Goal: Use online tool/utility: Utilize a website feature to perform a specific function

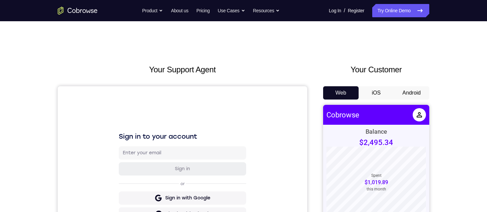
click at [404, 49] on button "Android" at bounding box center [410, 92] width 35 height 13
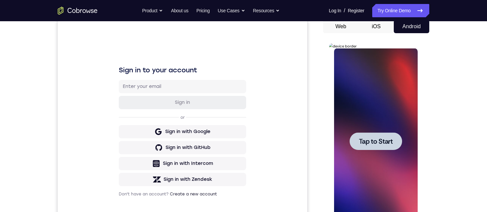
click at [366, 49] on span "Tap to Start" at bounding box center [375, 141] width 34 height 7
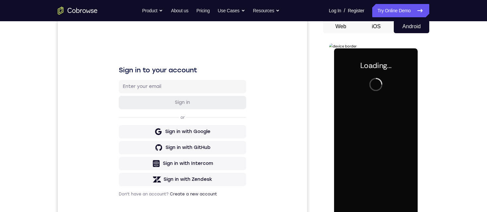
scroll to position [99, 0]
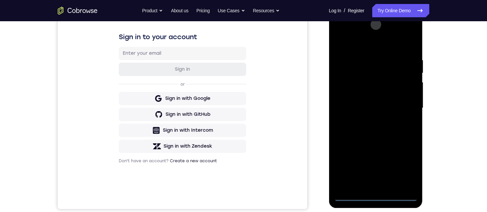
click at [374, 49] on div at bounding box center [375, 108] width 84 height 186
click at [409, 49] on div at bounding box center [375, 108] width 84 height 186
click at [373, 49] on div at bounding box center [375, 108] width 84 height 186
click at [407, 49] on div at bounding box center [375, 108] width 84 height 186
click at [377, 43] on div at bounding box center [375, 108] width 84 height 186
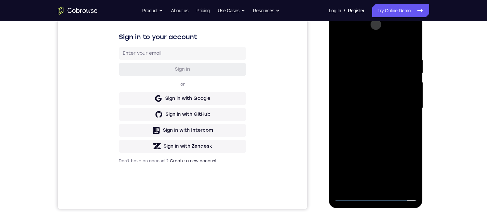
click at [404, 49] on div at bounding box center [375, 108] width 84 height 186
click at [381, 49] on div at bounding box center [375, 108] width 84 height 186
click at [358, 49] on div at bounding box center [375, 108] width 84 height 186
click at [364, 49] on div at bounding box center [375, 108] width 84 height 186
click at [361, 49] on div at bounding box center [375, 108] width 84 height 186
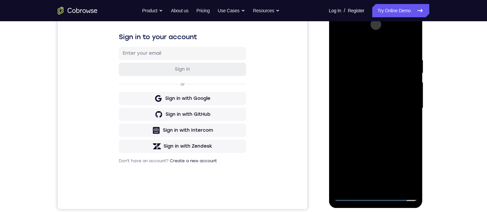
click at [361, 49] on div at bounding box center [375, 108] width 84 height 186
click at [370, 49] on div at bounding box center [375, 108] width 84 height 186
click at [410, 49] on div at bounding box center [375, 108] width 84 height 186
click at [368, 49] on div at bounding box center [375, 108] width 84 height 186
click at [362, 49] on div at bounding box center [375, 108] width 84 height 186
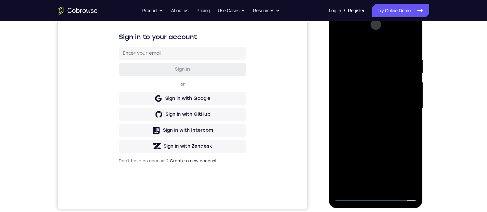
click at [352, 49] on div at bounding box center [375, 108] width 84 height 186
click at [354, 49] on div at bounding box center [375, 108] width 84 height 186
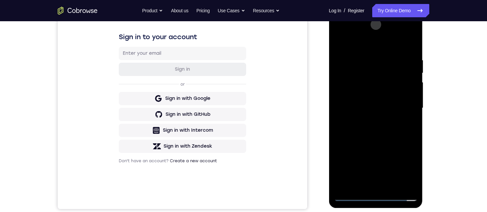
click at [354, 49] on div at bounding box center [375, 108] width 84 height 186
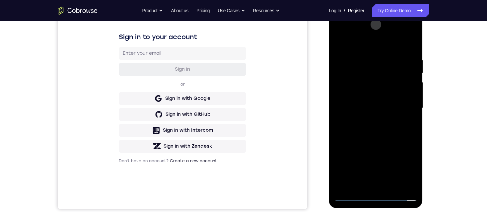
click at [354, 49] on div at bounding box center [375, 108] width 84 height 186
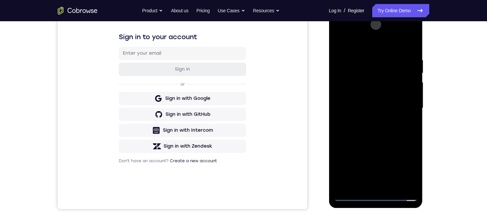
click at [354, 49] on div at bounding box center [375, 108] width 84 height 186
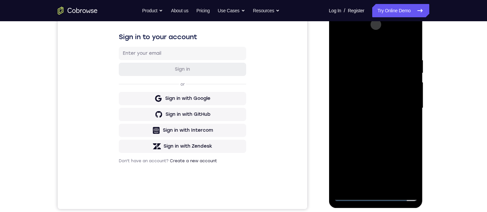
click at [354, 49] on div at bounding box center [375, 108] width 84 height 186
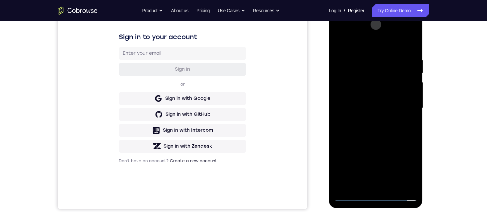
click at [354, 49] on div at bounding box center [375, 108] width 84 height 186
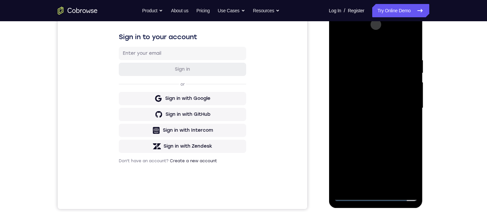
click at [354, 49] on div at bounding box center [375, 108] width 84 height 186
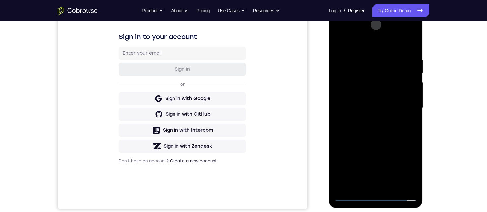
click at [354, 49] on div at bounding box center [375, 108] width 84 height 186
drag, startPoint x: 354, startPoint y: 71, endPoint x: 371, endPoint y: 70, distance: 17.0
click at [371, 49] on div at bounding box center [375, 108] width 84 height 186
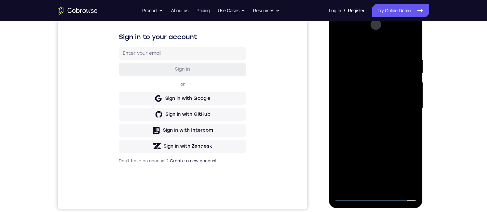
click at [371, 49] on div at bounding box center [375, 108] width 84 height 186
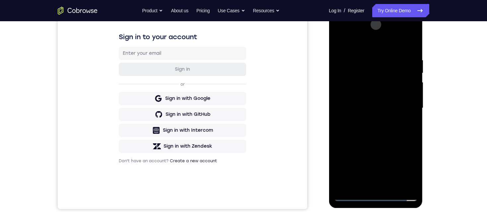
click at [371, 49] on div at bounding box center [375, 108] width 84 height 186
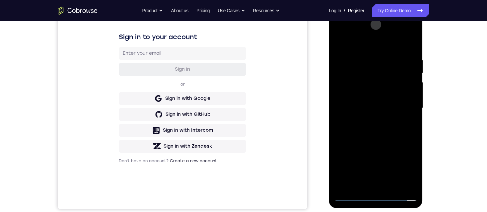
click at [371, 49] on div at bounding box center [375, 108] width 84 height 186
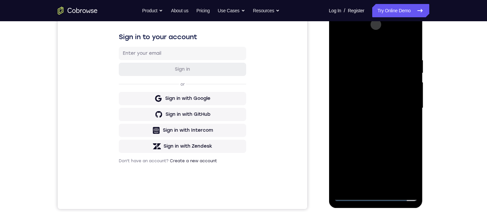
click at [371, 49] on div at bounding box center [375, 108] width 84 height 186
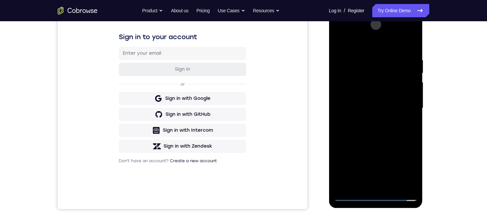
click at [371, 49] on div at bounding box center [375, 108] width 84 height 186
click at [354, 49] on div at bounding box center [375, 108] width 84 height 186
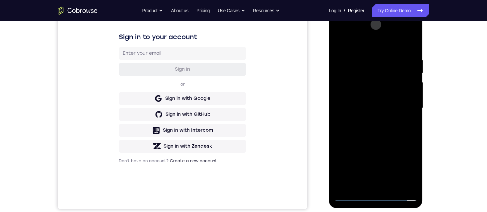
click at [354, 49] on div at bounding box center [375, 108] width 84 height 186
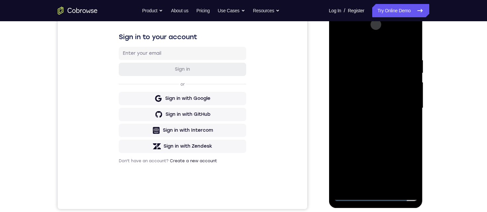
click at [354, 49] on div at bounding box center [375, 108] width 84 height 186
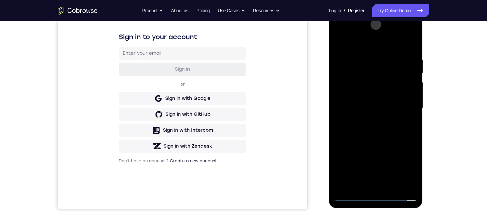
click at [354, 49] on div at bounding box center [375, 108] width 84 height 186
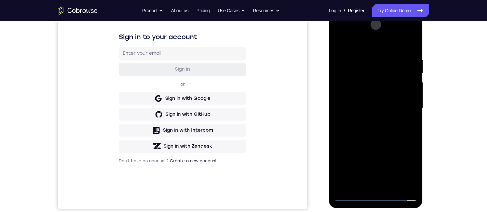
click at [354, 49] on div at bounding box center [375, 108] width 84 height 186
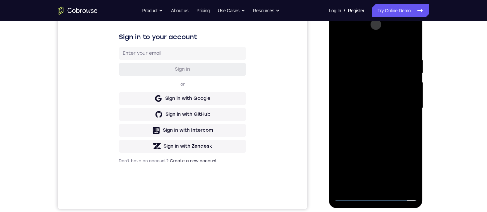
click at [354, 49] on div at bounding box center [375, 108] width 84 height 186
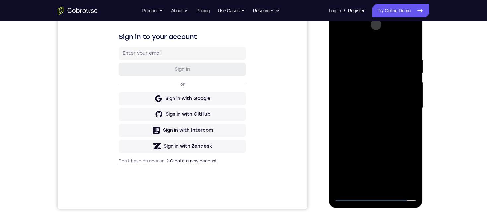
click at [354, 49] on div at bounding box center [375, 108] width 84 height 186
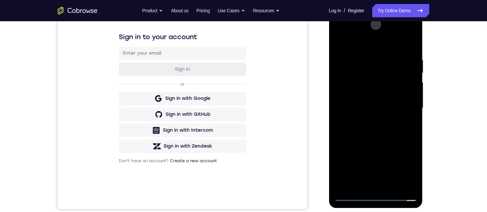
click at [354, 49] on div at bounding box center [375, 108] width 84 height 186
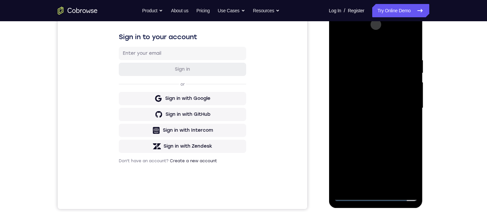
click at [358, 49] on div at bounding box center [375, 108] width 84 height 186
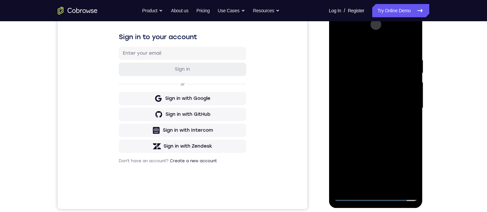
click at [358, 49] on div at bounding box center [375, 108] width 84 height 186
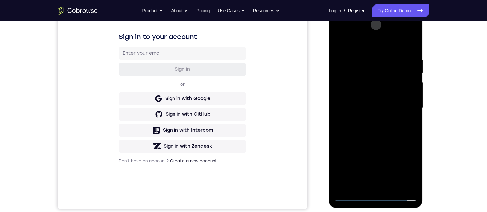
click at [358, 49] on div at bounding box center [375, 108] width 84 height 186
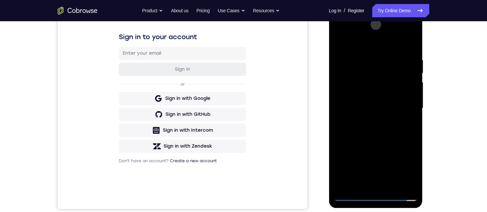
click at [358, 49] on div at bounding box center [375, 108] width 84 height 186
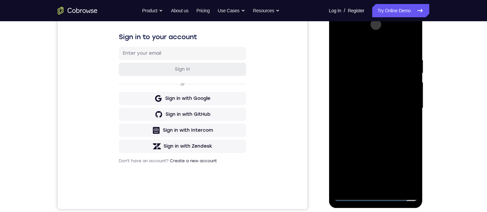
click at [358, 49] on div at bounding box center [375, 108] width 84 height 186
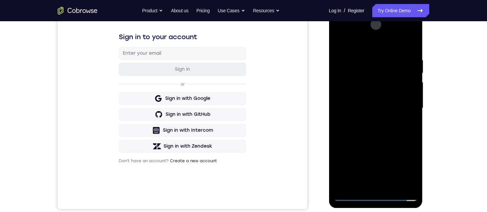
click at [358, 49] on div at bounding box center [375, 108] width 84 height 186
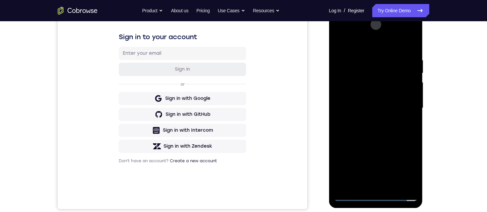
click at [358, 49] on div at bounding box center [375, 108] width 84 height 186
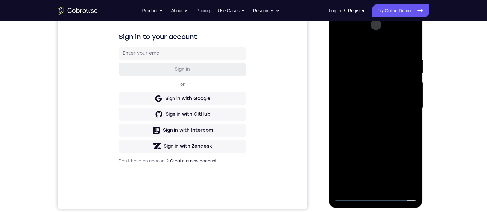
click at [358, 49] on div at bounding box center [375, 108] width 84 height 186
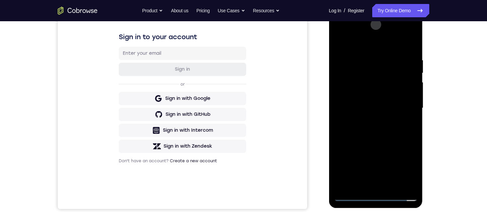
click at [358, 49] on div at bounding box center [375, 108] width 84 height 186
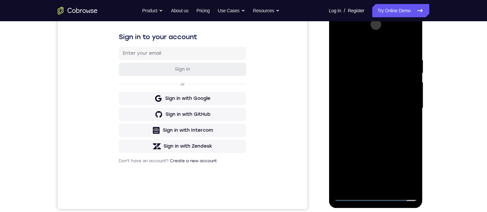
click at [358, 49] on div at bounding box center [375, 108] width 84 height 186
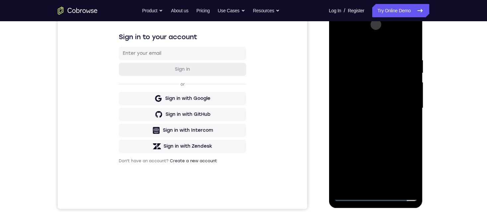
click at [358, 49] on div at bounding box center [375, 108] width 84 height 186
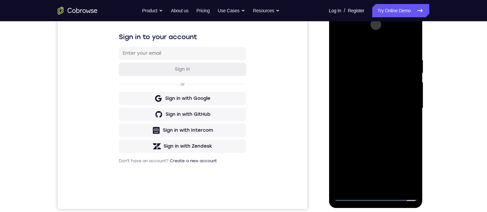
click at [358, 49] on div at bounding box center [375, 108] width 84 height 186
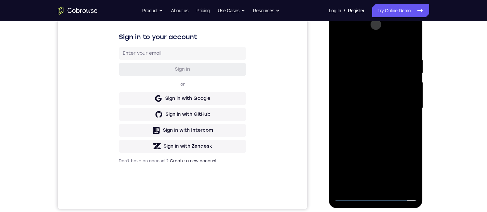
click at [358, 49] on div at bounding box center [375, 108] width 84 height 186
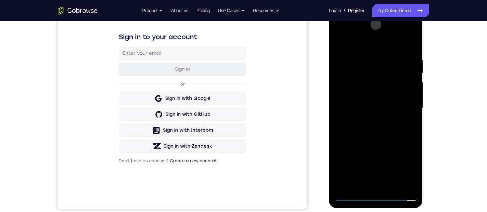
click at [358, 49] on div at bounding box center [375, 108] width 84 height 186
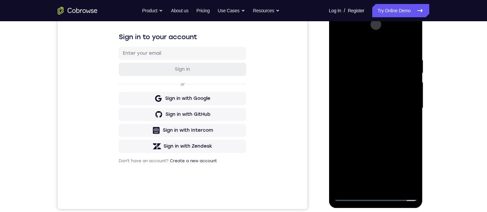
click at [358, 49] on div at bounding box center [375, 108] width 84 height 186
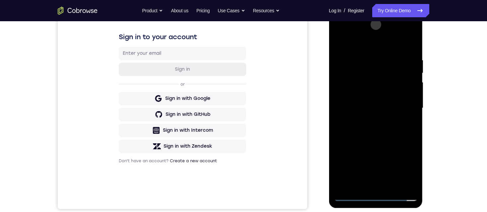
click at [358, 49] on div at bounding box center [375, 108] width 84 height 186
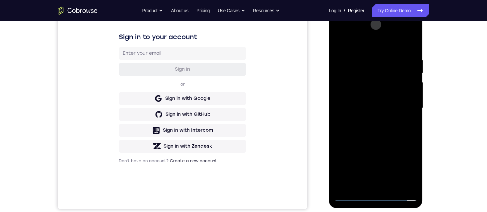
click at [358, 49] on div at bounding box center [375, 108] width 84 height 186
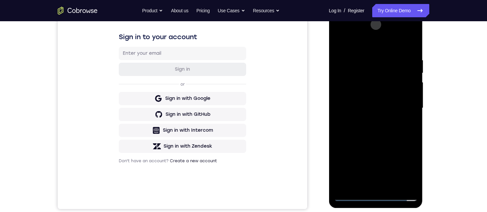
click at [358, 49] on div at bounding box center [375, 108] width 84 height 186
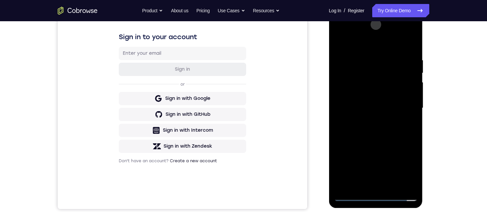
click at [358, 49] on div at bounding box center [375, 108] width 84 height 186
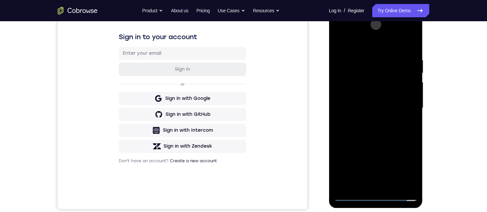
click at [358, 49] on div at bounding box center [375, 108] width 84 height 186
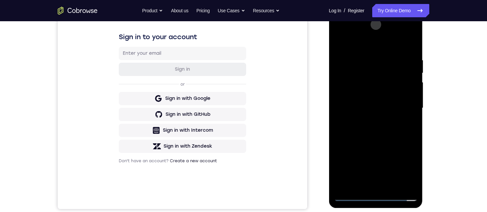
click at [358, 49] on div at bounding box center [375, 108] width 84 height 186
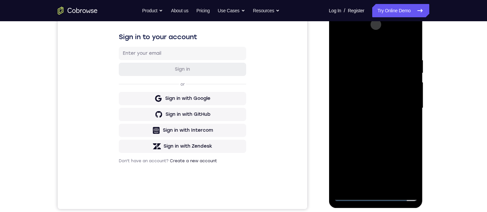
click at [358, 49] on div at bounding box center [375, 108] width 84 height 186
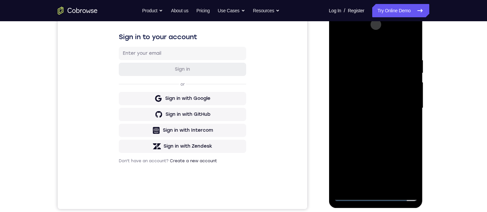
click at [358, 49] on div at bounding box center [375, 108] width 84 height 186
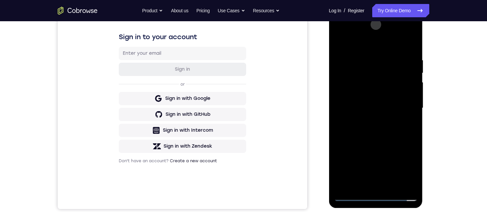
click at [358, 49] on div at bounding box center [375, 108] width 84 height 186
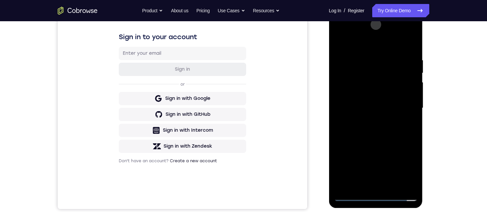
click at [358, 49] on div at bounding box center [375, 108] width 84 height 186
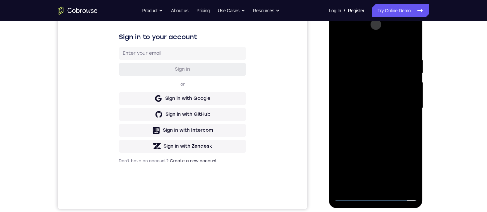
click at [358, 49] on div at bounding box center [375, 108] width 84 height 186
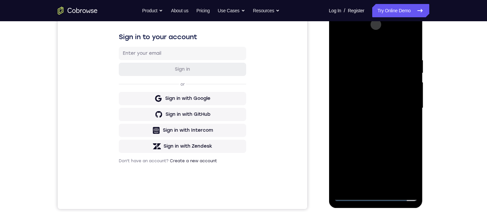
click at [358, 49] on div at bounding box center [375, 108] width 84 height 186
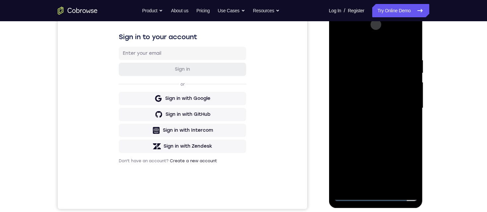
click at [358, 49] on div at bounding box center [375, 108] width 84 height 186
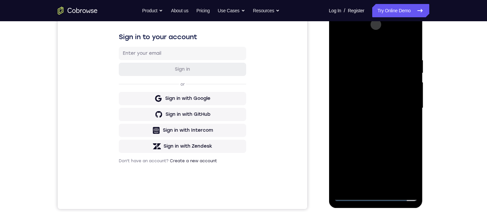
click at [358, 49] on div at bounding box center [375, 108] width 84 height 186
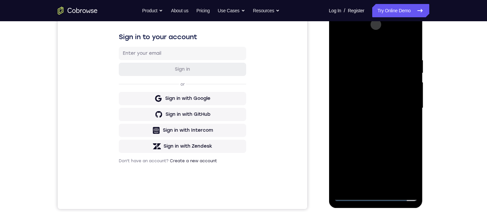
click at [358, 49] on div at bounding box center [375, 108] width 84 height 186
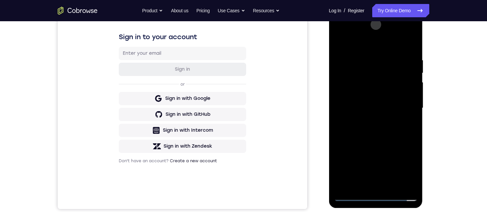
click at [358, 49] on div at bounding box center [375, 108] width 84 height 186
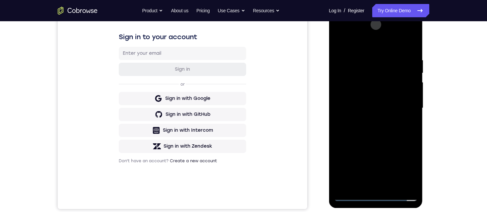
click at [358, 49] on div at bounding box center [375, 108] width 84 height 186
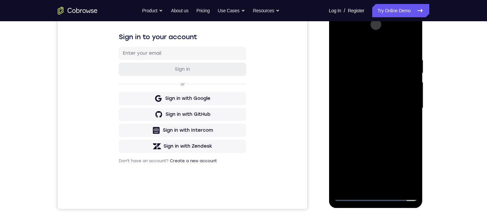
click at [358, 49] on div at bounding box center [375, 108] width 84 height 186
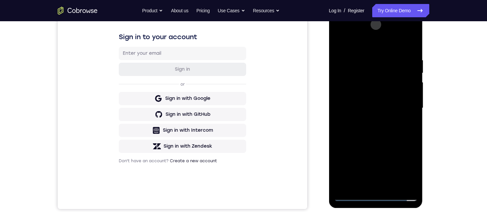
click at [358, 49] on div at bounding box center [375, 108] width 84 height 186
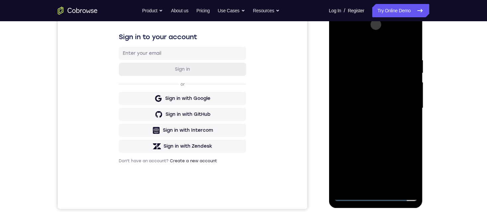
click at [358, 49] on div at bounding box center [375, 108] width 84 height 186
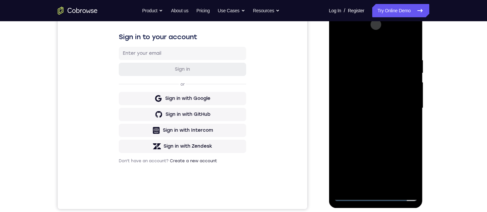
click at [358, 49] on div at bounding box center [375, 108] width 84 height 186
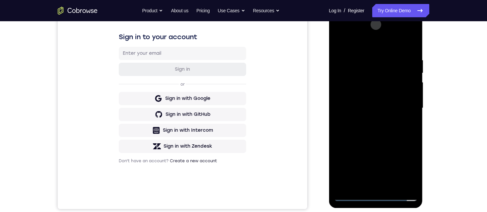
click at [358, 49] on div at bounding box center [375, 108] width 84 height 186
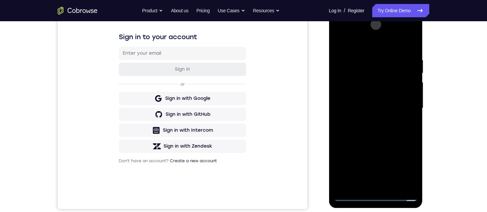
click at [366, 49] on div at bounding box center [375, 108] width 84 height 186
click at [367, 49] on div at bounding box center [375, 108] width 84 height 186
click at [392, 49] on div at bounding box center [375, 108] width 84 height 186
click at [376, 49] on div at bounding box center [375, 108] width 84 height 186
click at [336, 41] on div at bounding box center [375, 108] width 84 height 186
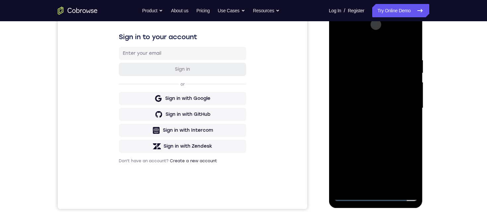
click at [351, 49] on div at bounding box center [375, 108] width 84 height 186
click at [349, 49] on div at bounding box center [375, 108] width 84 height 186
click at [356, 49] on div at bounding box center [375, 108] width 84 height 186
click at [375, 49] on div at bounding box center [375, 108] width 84 height 186
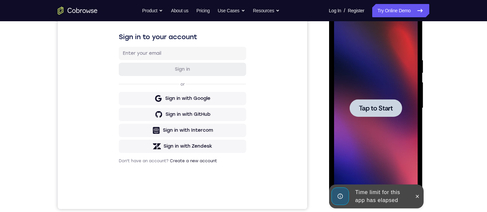
click at [379, 49] on span "Tap to Start" at bounding box center [375, 108] width 34 height 7
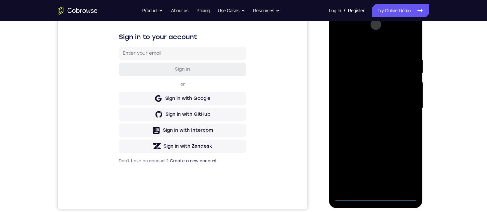
click at [373, 49] on div at bounding box center [375, 108] width 84 height 186
click at [407, 49] on div at bounding box center [375, 108] width 84 height 186
click at [368, 43] on div at bounding box center [375, 108] width 84 height 186
click at [402, 49] on div at bounding box center [375, 108] width 84 height 186
click at [368, 49] on div at bounding box center [375, 108] width 84 height 186
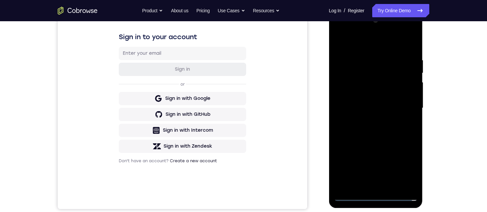
click at [367, 49] on div at bounding box center [375, 108] width 84 height 186
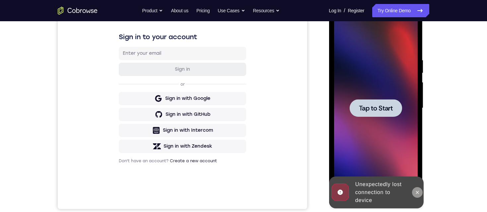
click at [416, 49] on icon at bounding box center [416, 192] width 5 height 5
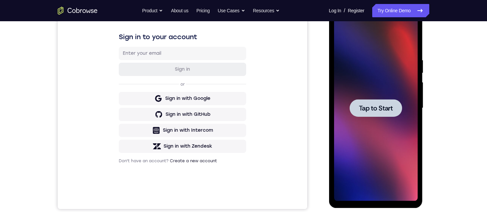
click at [374, 49] on span "Tap to Start" at bounding box center [375, 108] width 34 height 7
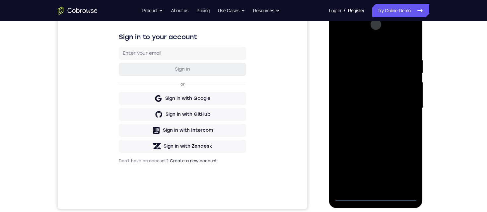
click at [376, 49] on div at bounding box center [375, 108] width 84 height 186
click at [404, 49] on div at bounding box center [375, 108] width 84 height 186
click at [353, 41] on div at bounding box center [375, 108] width 84 height 186
click at [403, 49] on div at bounding box center [375, 108] width 84 height 186
click at [368, 49] on div at bounding box center [375, 108] width 84 height 186
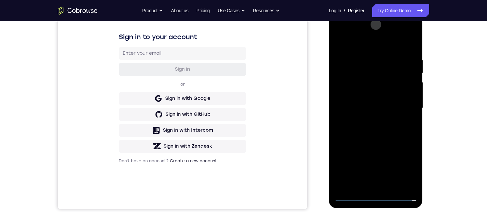
click at [356, 49] on div at bounding box center [375, 108] width 84 height 186
click at [355, 49] on div at bounding box center [375, 108] width 84 height 186
click at [407, 49] on div at bounding box center [375, 108] width 84 height 186
click at [406, 49] on div at bounding box center [375, 108] width 84 height 186
click at [404, 49] on div at bounding box center [375, 108] width 84 height 186
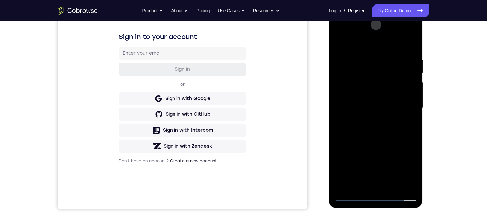
click at [371, 49] on div at bounding box center [375, 108] width 84 height 186
click at [366, 49] on div at bounding box center [375, 108] width 84 height 186
click at [371, 49] on div at bounding box center [375, 108] width 84 height 186
click at [381, 49] on div at bounding box center [375, 108] width 84 height 186
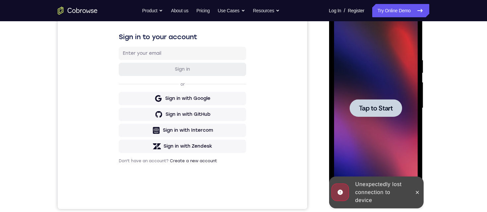
click at [380, 49] on div at bounding box center [375, 108] width 52 height 18
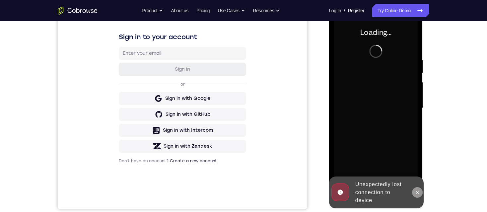
click at [416, 49] on icon at bounding box center [416, 192] width 5 height 5
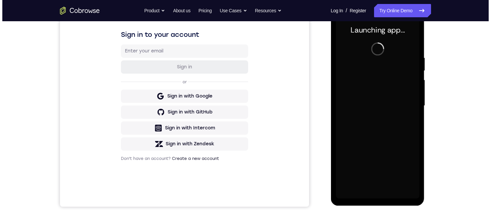
scroll to position [0, 0]
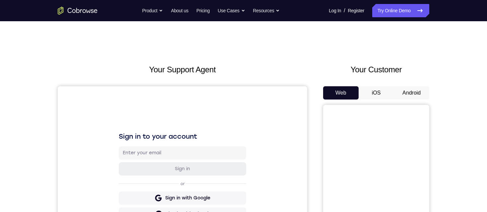
click at [406, 91] on button "Android" at bounding box center [410, 92] width 35 height 13
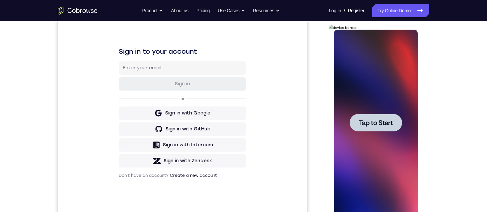
click at [384, 117] on div at bounding box center [375, 123] width 52 height 18
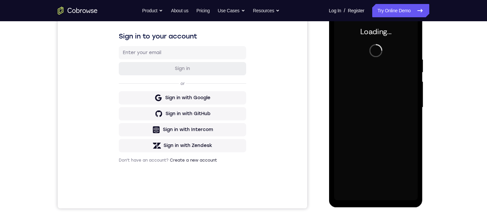
scroll to position [99, 0]
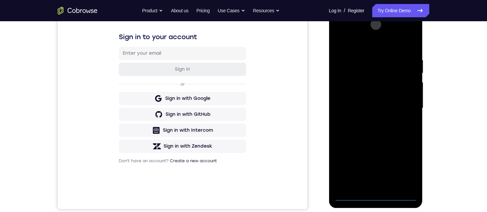
click at [373, 200] on div at bounding box center [375, 108] width 84 height 186
click at [377, 197] on div at bounding box center [375, 108] width 84 height 186
click at [406, 172] on div at bounding box center [375, 108] width 84 height 186
click at [374, 37] on div at bounding box center [375, 108] width 84 height 186
click at [374, 42] on div at bounding box center [375, 108] width 84 height 186
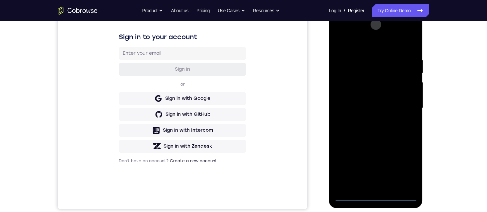
click at [403, 108] on div at bounding box center [375, 108] width 84 height 186
click at [380, 187] on div at bounding box center [375, 108] width 84 height 186
click at [361, 77] on div at bounding box center [375, 108] width 84 height 186
click at [361, 95] on div at bounding box center [375, 108] width 84 height 186
click at [358, 70] on div at bounding box center [375, 108] width 84 height 186
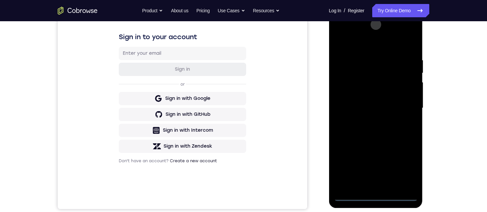
click at [376, 87] on div at bounding box center [375, 108] width 84 height 186
click at [408, 75] on div at bounding box center [375, 108] width 84 height 186
click at [374, 88] on div at bounding box center [375, 108] width 84 height 186
click at [408, 74] on div at bounding box center [375, 108] width 84 height 186
click at [389, 89] on div at bounding box center [375, 108] width 84 height 186
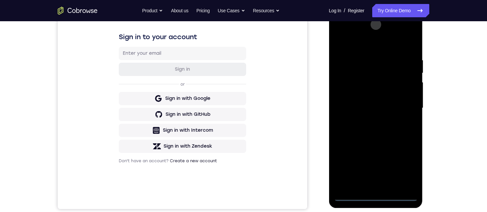
click at [365, 85] on div at bounding box center [375, 108] width 84 height 186
click at [351, 72] on div at bounding box center [375, 108] width 84 height 186
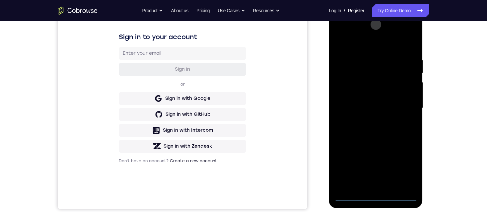
click at [351, 72] on div at bounding box center [375, 108] width 84 height 186
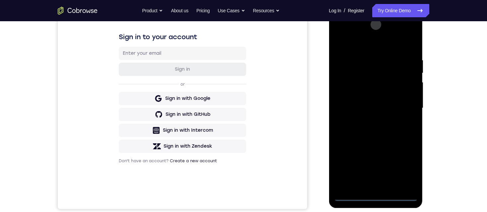
click at [351, 72] on div at bounding box center [375, 108] width 84 height 186
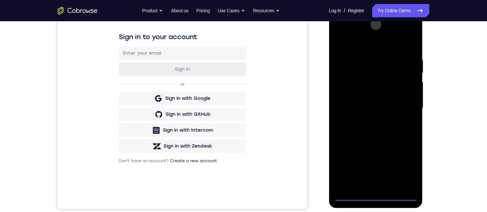
click at [351, 72] on div at bounding box center [375, 108] width 84 height 186
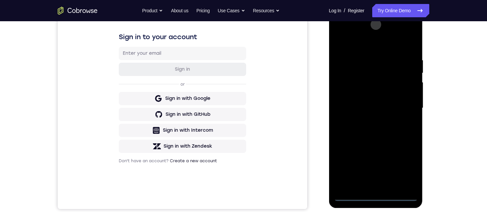
click at [351, 72] on div at bounding box center [375, 108] width 84 height 186
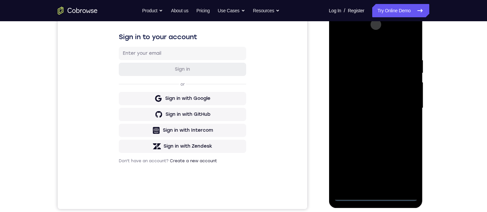
click at [351, 72] on div at bounding box center [375, 108] width 84 height 186
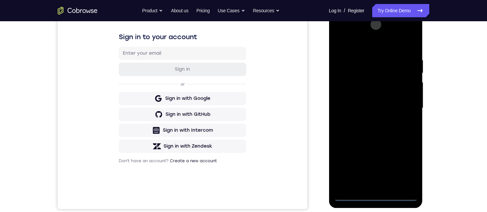
click at [351, 72] on div at bounding box center [375, 108] width 84 height 186
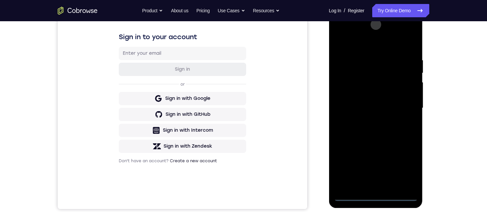
click at [351, 72] on div at bounding box center [375, 108] width 84 height 186
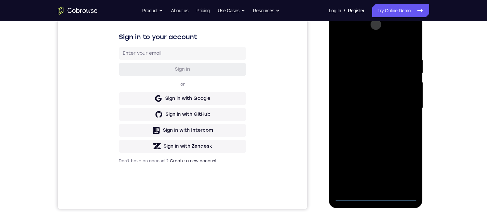
click at [351, 72] on div at bounding box center [375, 108] width 84 height 186
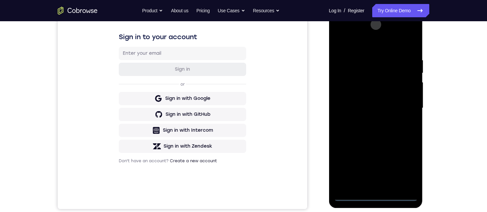
click at [351, 72] on div at bounding box center [375, 108] width 84 height 186
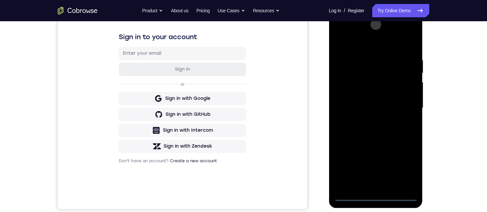
click at [351, 72] on div at bounding box center [375, 108] width 84 height 186
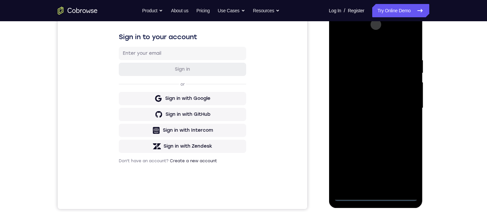
click at [351, 72] on div at bounding box center [375, 108] width 84 height 186
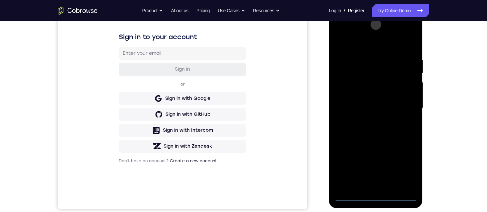
click at [351, 72] on div at bounding box center [375, 108] width 84 height 186
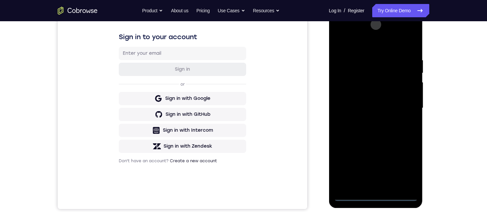
click at [351, 72] on div at bounding box center [375, 108] width 84 height 186
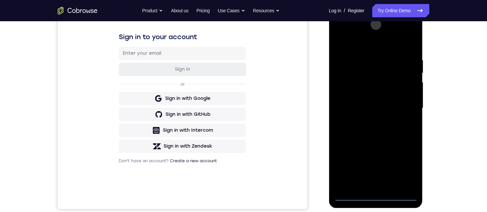
click at [351, 72] on div at bounding box center [375, 108] width 84 height 186
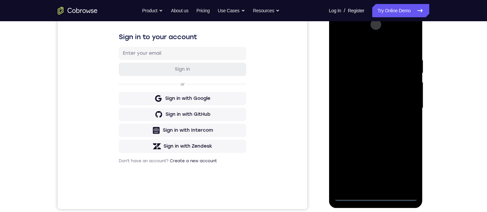
click at [351, 72] on div at bounding box center [375, 108] width 84 height 186
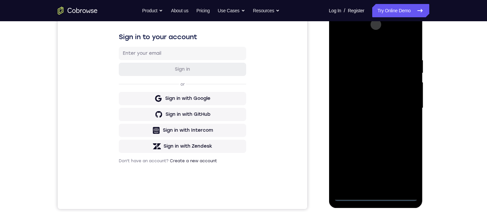
click at [351, 72] on div at bounding box center [375, 108] width 84 height 186
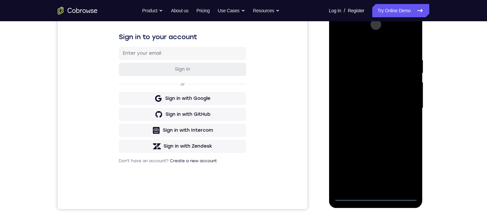
click at [351, 72] on div at bounding box center [375, 108] width 84 height 186
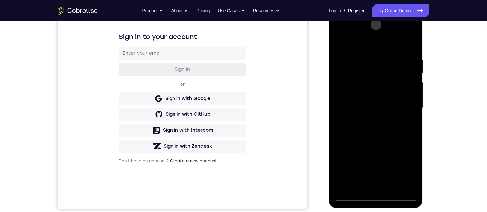
click at [351, 72] on div at bounding box center [375, 108] width 84 height 186
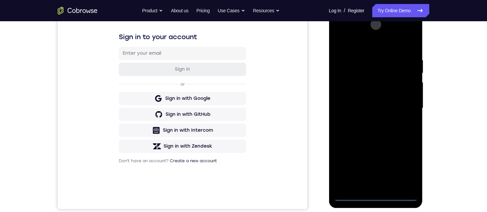
click at [351, 72] on div at bounding box center [375, 108] width 84 height 186
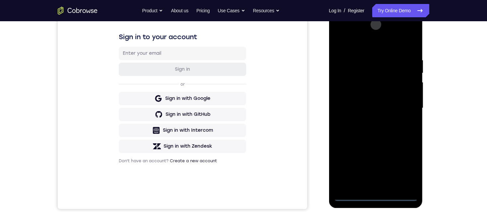
click at [351, 72] on div at bounding box center [375, 108] width 84 height 186
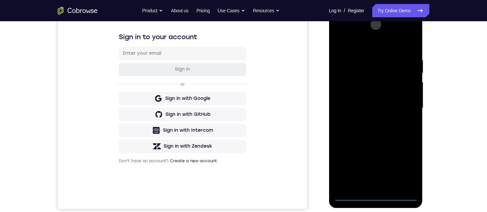
click at [351, 72] on div at bounding box center [375, 108] width 84 height 186
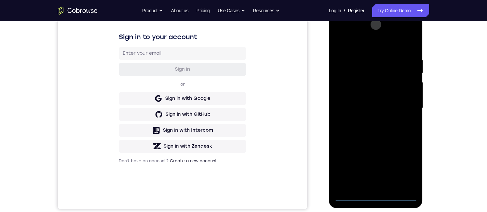
click at [351, 72] on div at bounding box center [375, 108] width 84 height 186
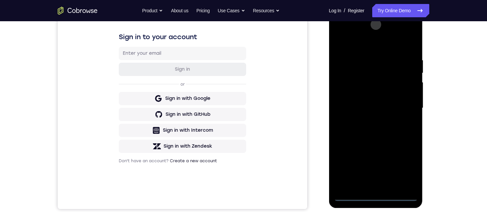
click at [351, 72] on div at bounding box center [375, 108] width 84 height 186
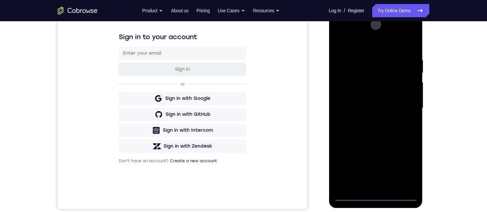
click at [351, 72] on div at bounding box center [375, 108] width 84 height 186
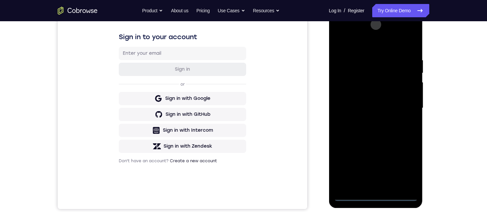
click at [351, 72] on div at bounding box center [375, 108] width 84 height 186
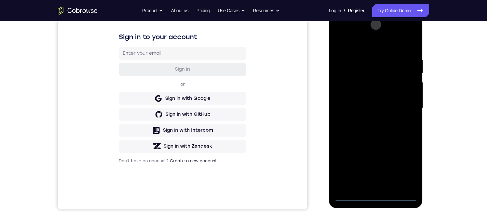
click at [351, 72] on div at bounding box center [375, 108] width 84 height 186
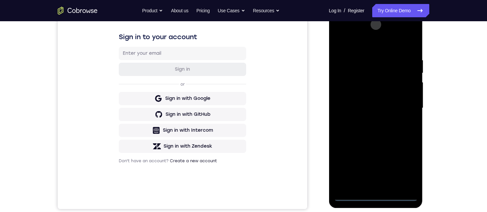
click at [351, 72] on div at bounding box center [375, 108] width 84 height 186
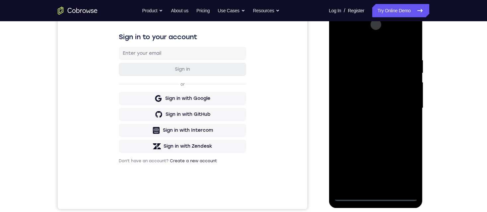
click at [351, 72] on div at bounding box center [375, 108] width 84 height 186
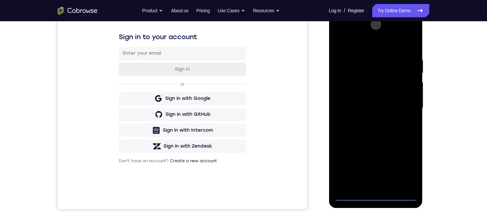
click at [351, 72] on div at bounding box center [375, 108] width 84 height 186
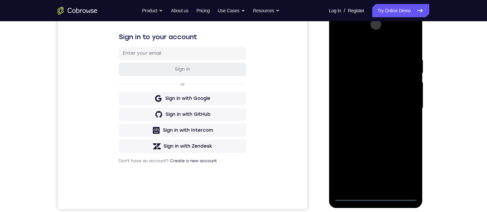
click at [351, 72] on div at bounding box center [375, 108] width 84 height 186
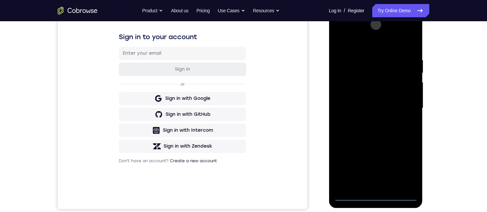
click at [351, 72] on div at bounding box center [375, 108] width 84 height 186
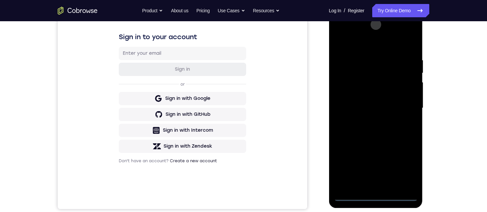
click at [351, 72] on div at bounding box center [375, 108] width 84 height 186
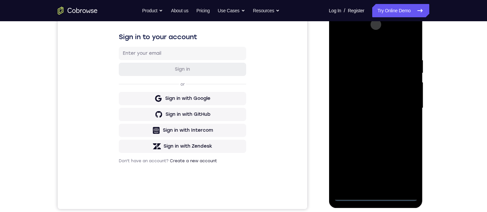
click at [351, 72] on div at bounding box center [375, 108] width 84 height 186
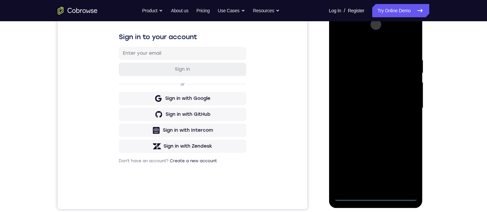
click at [351, 72] on div at bounding box center [375, 108] width 84 height 186
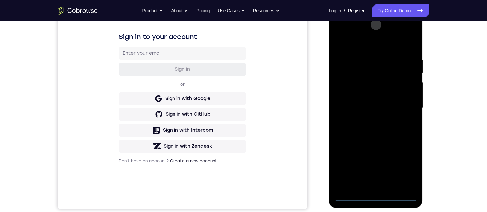
click at [351, 72] on div at bounding box center [375, 108] width 84 height 186
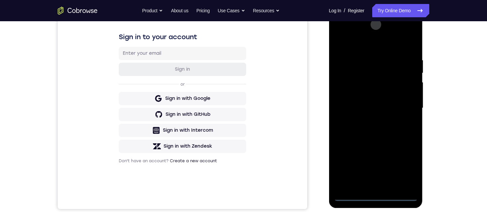
click at [351, 72] on div at bounding box center [375, 108] width 84 height 186
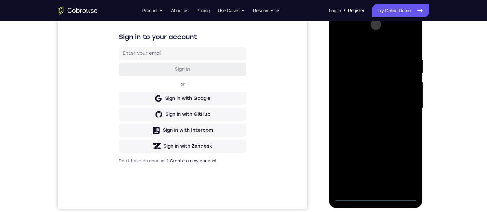
click at [351, 72] on div at bounding box center [375, 108] width 84 height 186
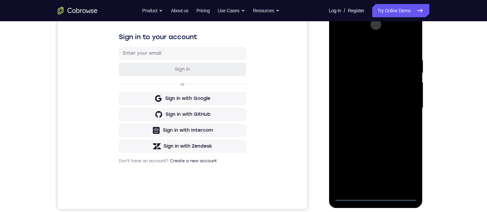
click at [351, 72] on div at bounding box center [375, 108] width 84 height 186
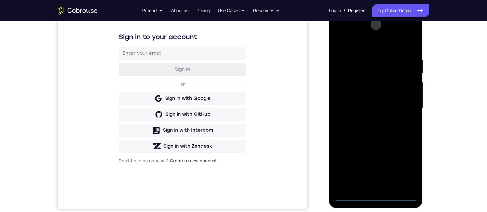
click at [351, 72] on div at bounding box center [375, 108] width 84 height 186
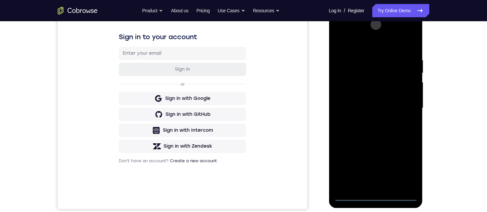
click at [351, 72] on div at bounding box center [375, 108] width 84 height 186
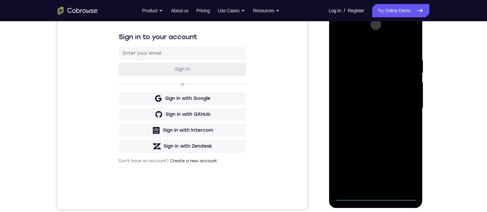
click at [351, 72] on div at bounding box center [375, 108] width 84 height 186
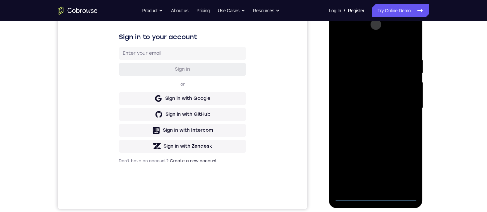
click at [351, 72] on div at bounding box center [375, 108] width 84 height 186
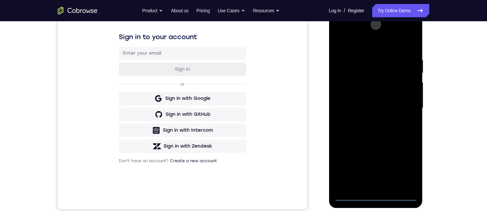
click at [351, 72] on div at bounding box center [375, 108] width 84 height 186
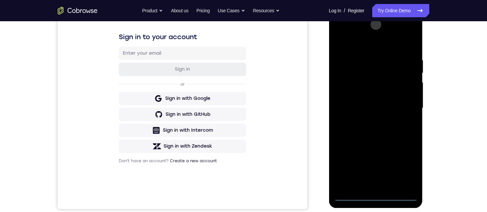
click at [351, 72] on div at bounding box center [375, 108] width 84 height 186
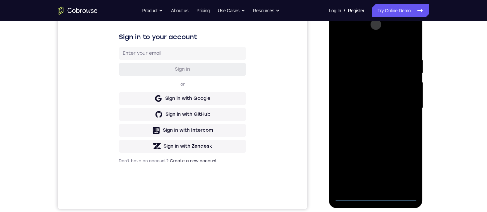
click at [351, 72] on div at bounding box center [375, 108] width 84 height 186
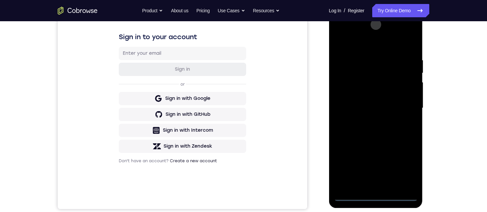
click at [351, 72] on div at bounding box center [375, 108] width 84 height 186
click at [388, 108] on div at bounding box center [375, 108] width 84 height 186
click at [391, 140] on div at bounding box center [375, 108] width 84 height 186
click at [369, 100] on div at bounding box center [375, 108] width 84 height 186
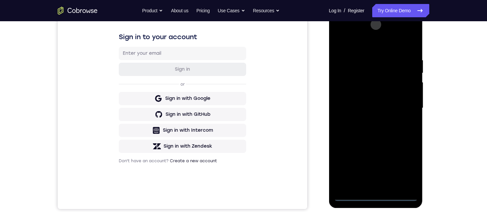
click at [374, 86] on div at bounding box center [375, 108] width 84 height 186
click at [393, 90] on div at bounding box center [375, 108] width 84 height 186
click at [389, 116] on div at bounding box center [375, 108] width 84 height 186
click at [375, 97] on div at bounding box center [375, 108] width 84 height 186
click at [375, 129] on div at bounding box center [375, 108] width 84 height 186
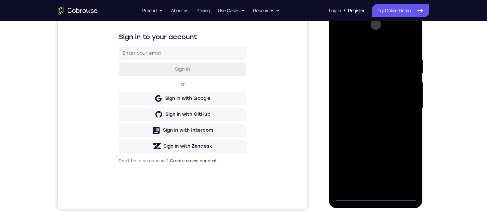
click at [373, 99] on div at bounding box center [375, 108] width 84 height 186
click at [374, 125] on div at bounding box center [375, 108] width 84 height 186
click at [374, 98] on div at bounding box center [375, 108] width 84 height 186
click at [374, 101] on div at bounding box center [375, 108] width 84 height 186
click at [349, 195] on div at bounding box center [375, 108] width 84 height 186
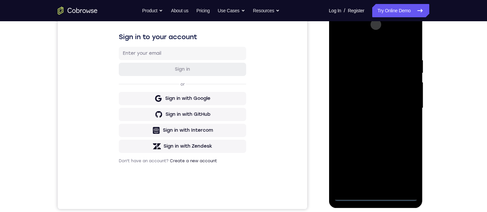
click at [373, 100] on div at bounding box center [375, 108] width 84 height 186
click at [413, 178] on div at bounding box center [375, 108] width 84 height 186
click at [360, 185] on div at bounding box center [375, 108] width 84 height 186
click at [352, 40] on div at bounding box center [375, 108] width 84 height 186
